Goal: Task Accomplishment & Management: Manage account settings

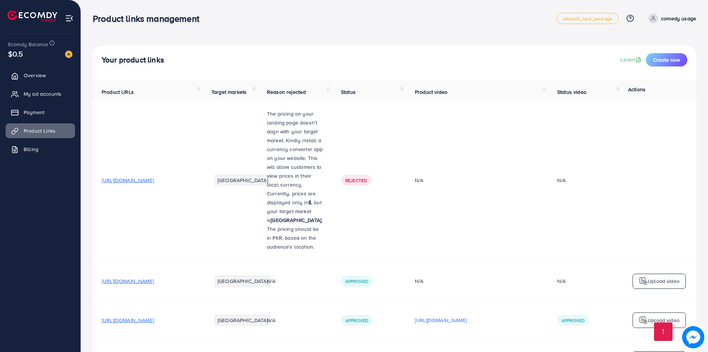
scroll to position [1330, 0]
click at [28, 97] on span "My ad accounts" at bounding box center [45, 93] width 38 height 7
